Goal: Find specific page/section: Find specific page/section

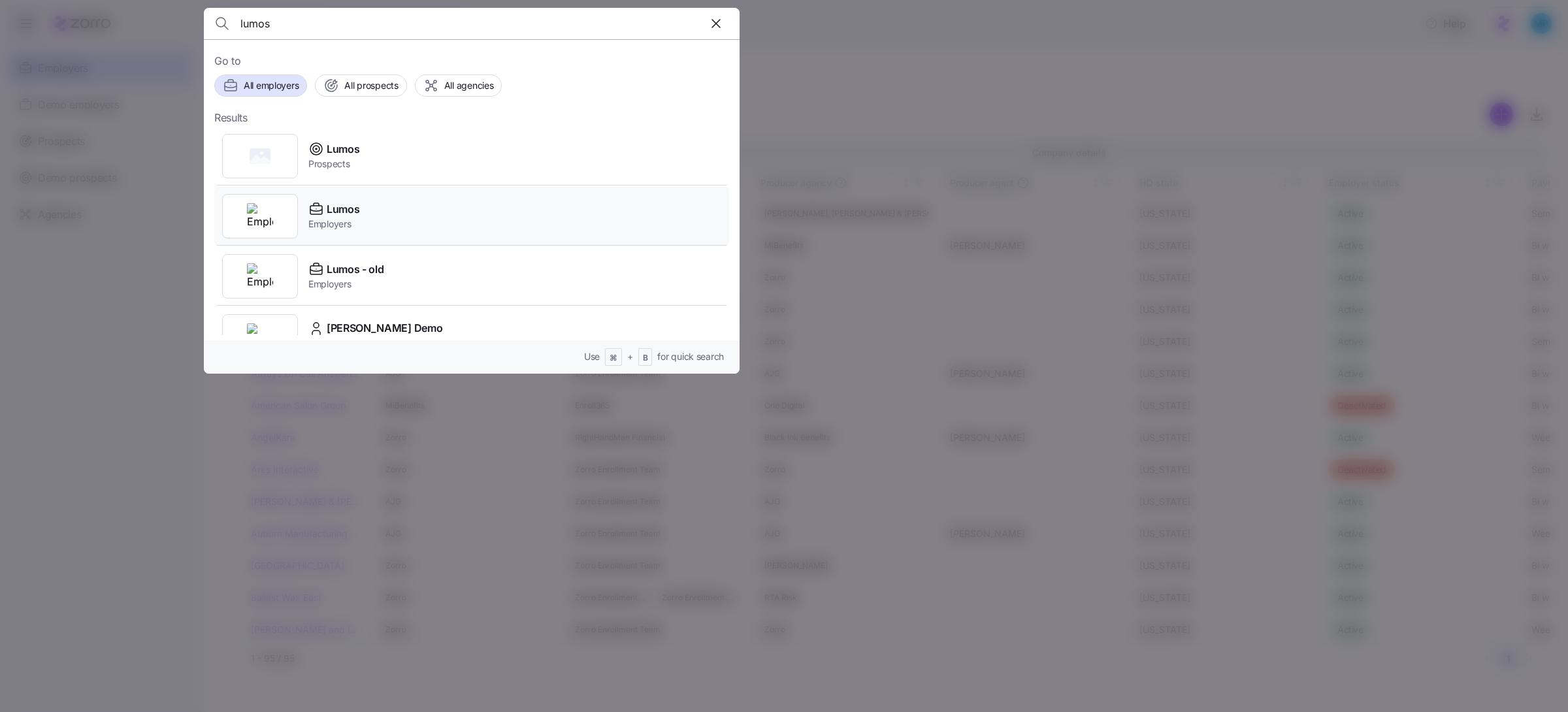
type input "lumos"
click at [353, 207] on span "Lumos" at bounding box center [343, 209] width 33 height 16
